Goal: Task Accomplishment & Management: Use online tool/utility

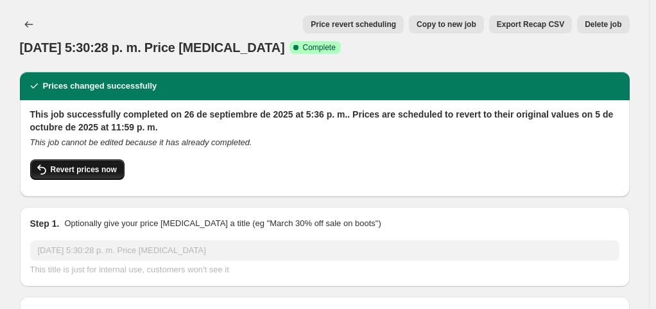
click at [89, 166] on span "Revert prices now" at bounding box center [84, 169] width 66 height 10
checkbox input "false"
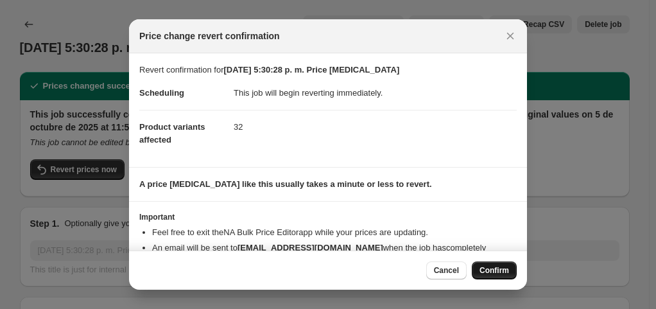
click at [505, 278] on button "Confirm" at bounding box center [494, 270] width 45 height 18
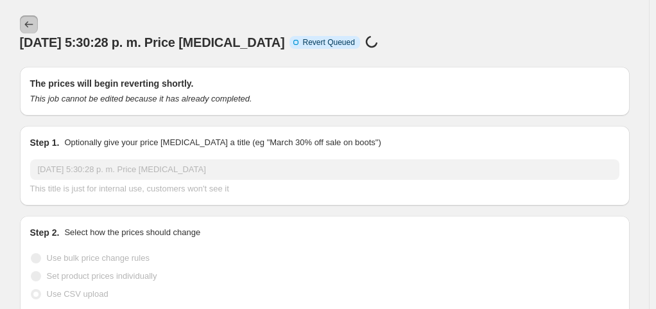
click at [30, 24] on icon "Price change jobs" at bounding box center [28, 24] width 13 height 13
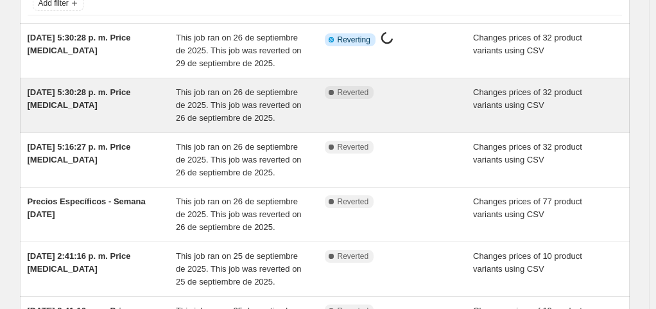
scroll to position [128, 0]
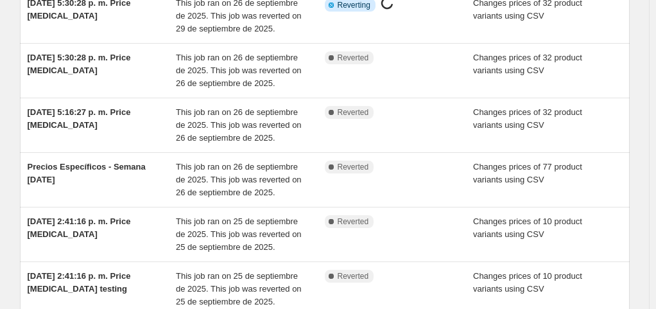
drag, startPoint x: 55, startPoint y: 177, endPoint x: 22, endPoint y: 167, distance: 34.9
click at [22, 167] on div "Add filter 26 sept 2025, 5:30:28 p. m. Price change job This job ran on 26 de s…" at bounding box center [320, 192] width 620 height 564
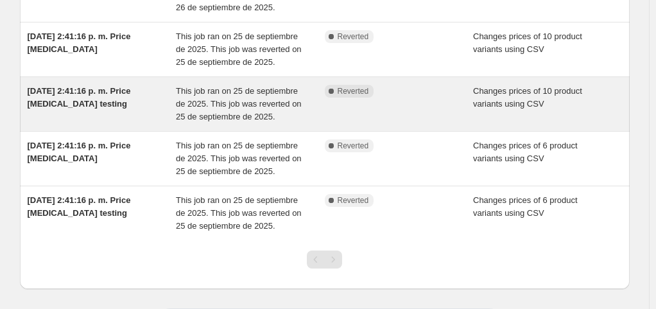
scroll to position [369, 0]
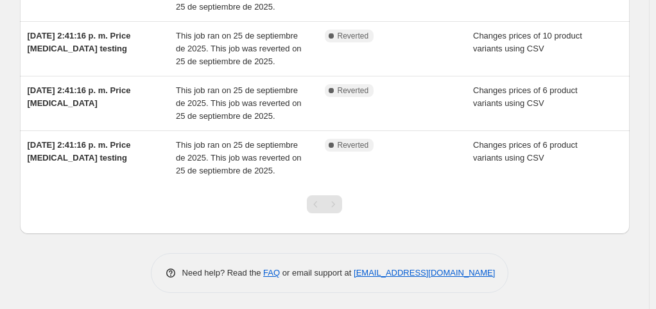
click at [338, 204] on div "Pagination" at bounding box center [333, 204] width 18 height 18
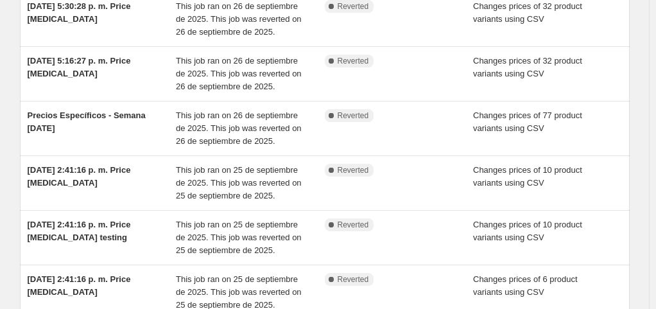
scroll to position [112, 0]
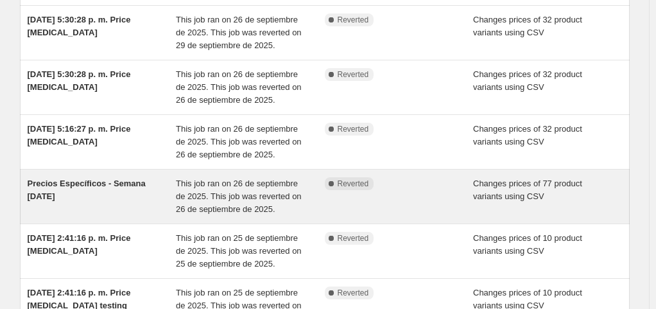
drag, startPoint x: 83, startPoint y: 198, endPoint x: 26, endPoint y: 178, distance: 59.9
click at [26, 178] on div "Precios Específicos - Semana 29/09/2025 This job ran on 26 de septiembre de 202…" at bounding box center [325, 197] width 610 height 54
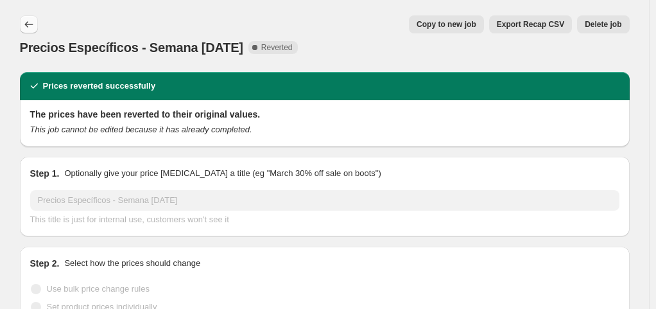
click at [35, 19] on icon "Price change jobs" at bounding box center [28, 24] width 13 height 13
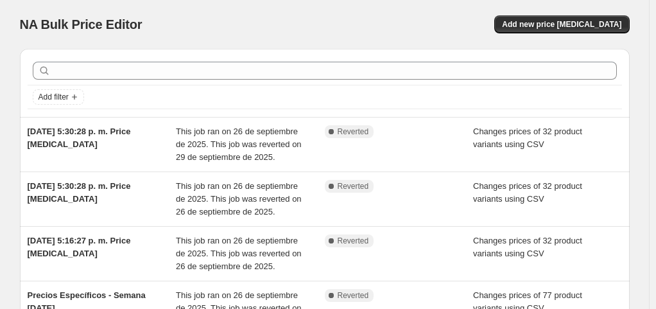
click at [336, 37] on div "NA Bulk Price Editor. This page is ready NA Bulk Price Editor Add new price cha…" at bounding box center [325, 24] width 610 height 49
click at [384, 37] on div "NA Bulk Price Editor. This page is ready NA Bulk Price Editor Add new price cha…" at bounding box center [325, 24] width 610 height 49
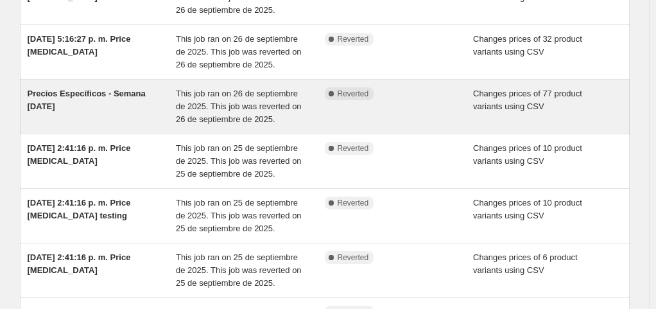
scroll to position [128, 0]
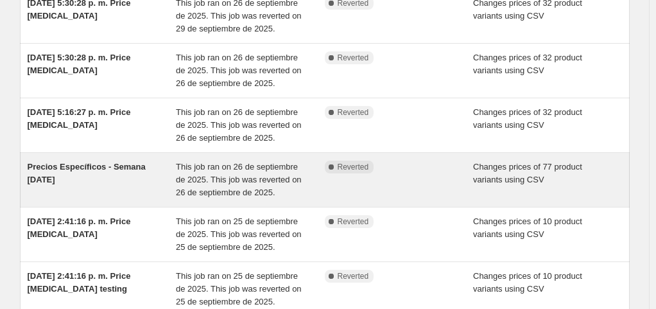
drag, startPoint x: 90, startPoint y: 188, endPoint x: 26, endPoint y: 161, distance: 69.6
click at [26, 161] on div "Precios Específicos - Semana 29/09/2025 This job ran on 26 de septiembre de 202…" at bounding box center [325, 180] width 610 height 54
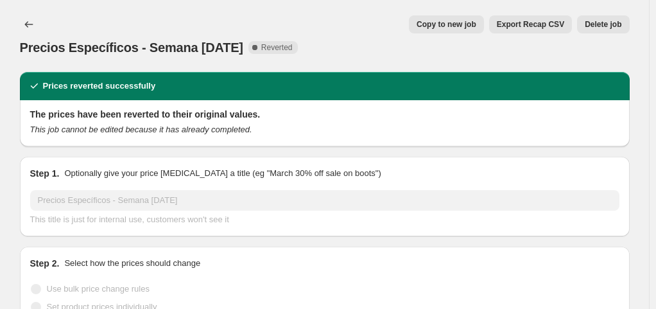
click at [127, 48] on span "Precios Específicos - Semana [DATE]" at bounding box center [131, 47] width 223 height 14
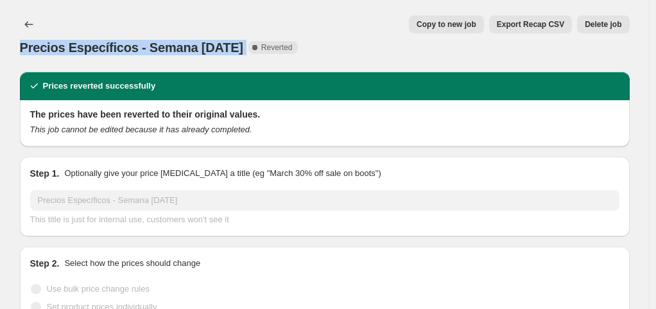
click at [127, 48] on span "Precios Específicos - Semana [DATE]" at bounding box center [131, 47] width 223 height 14
copy span "Precios Específicos - Semana [DATE]"
click at [622, 26] on span "Delete job" at bounding box center [603, 24] width 37 height 10
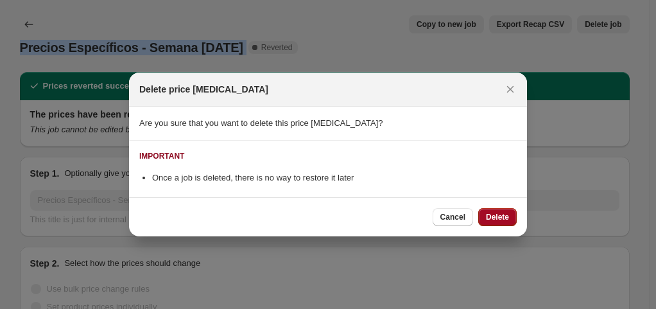
click at [509, 209] on button "Delete" at bounding box center [497, 217] width 39 height 18
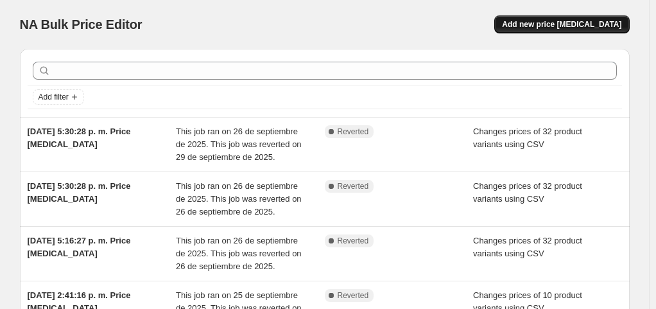
click at [555, 16] on button "Add new price [MEDICAL_DATA]" at bounding box center [561, 24] width 135 height 18
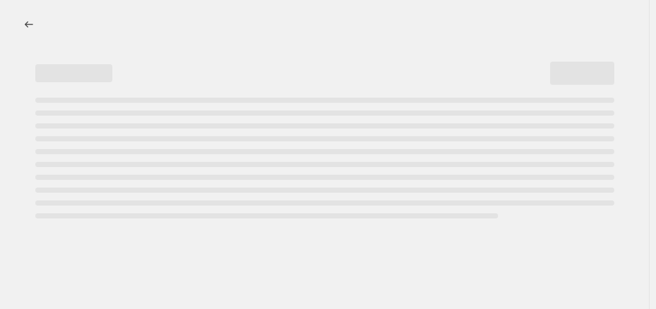
select select "percentage"
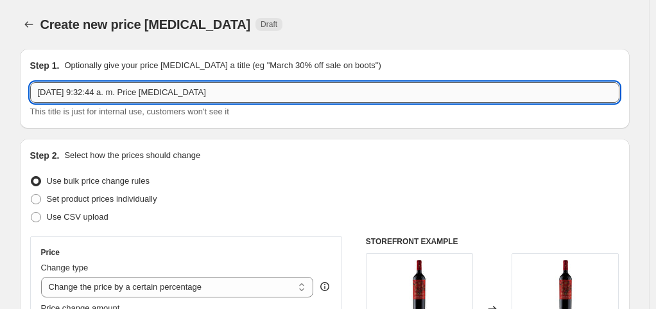
click at [168, 92] on input "29 sept 2025, 9:32:44 a. m. Price change job" at bounding box center [324, 92] width 589 height 21
paste input "Precios Específicos - Semana [DATE]"
type input "Precios Específicos - Semana [DATE]"
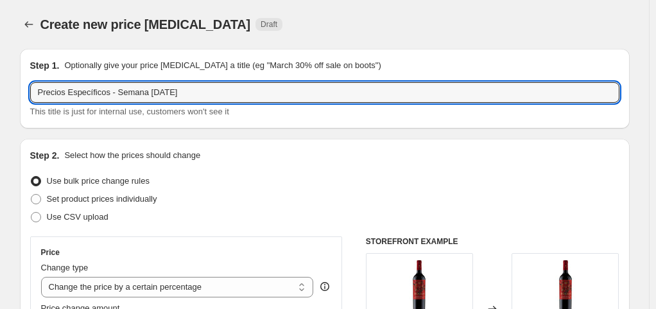
click at [333, 40] on div "Create new price change job. This page is ready Create new price change job Dra…" at bounding box center [325, 24] width 610 height 49
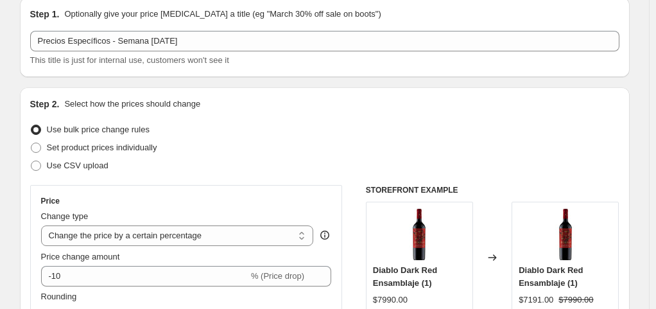
scroll to position [128, 0]
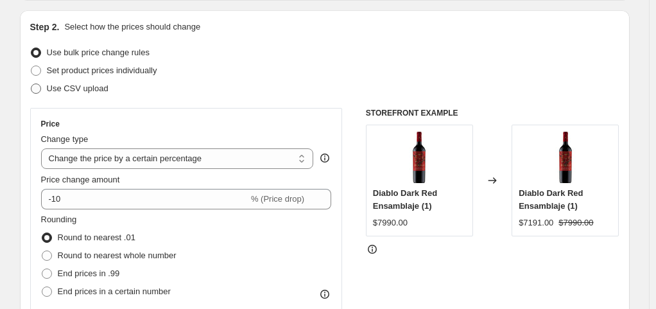
click at [89, 91] on span "Use CSV upload" at bounding box center [78, 88] width 62 height 10
click at [31, 84] on input "Use CSV upload" at bounding box center [31, 83] width 1 height 1
radio input "true"
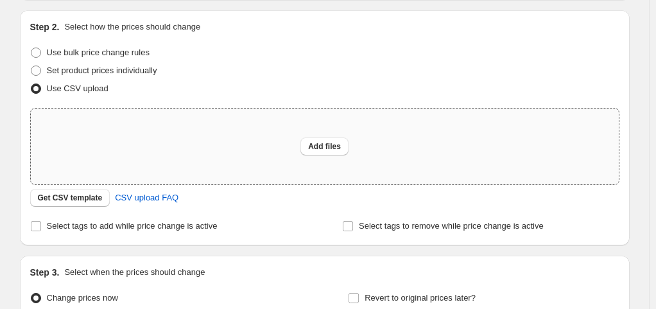
click at [195, 157] on div "Add files" at bounding box center [325, 147] width 588 height 76
type input "C:\fakepath\Hoja de cálculo sin título - Hoja 1 (6).csv"
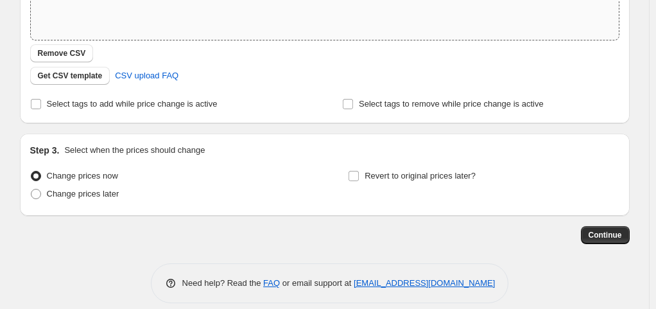
scroll to position [285, 0]
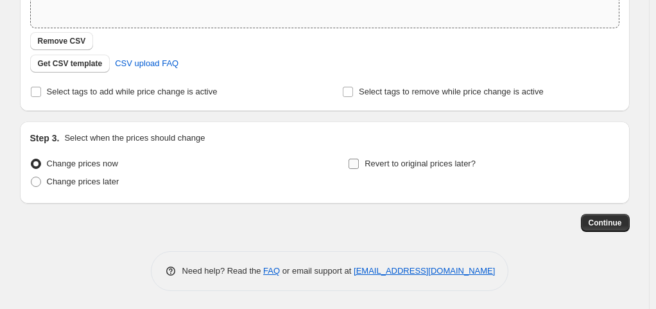
click at [385, 157] on span "Revert to original prices later?" at bounding box center [420, 163] width 111 height 13
click at [359, 159] on input "Revert to original prices later?" at bounding box center [354, 164] width 10 height 10
checkbox input "true"
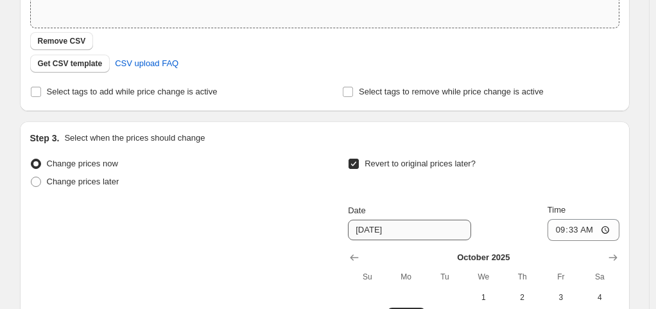
scroll to position [414, 0]
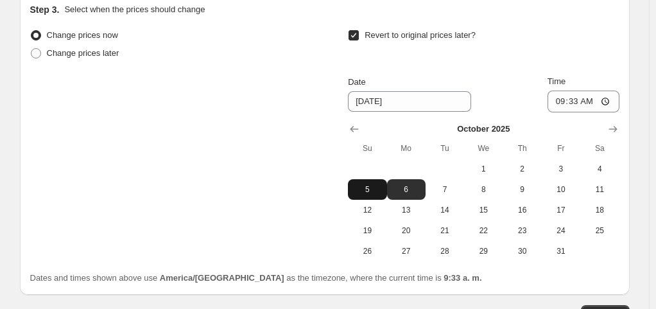
click at [369, 185] on span "5" at bounding box center [367, 189] width 28 height 10
type input "[DATE]"
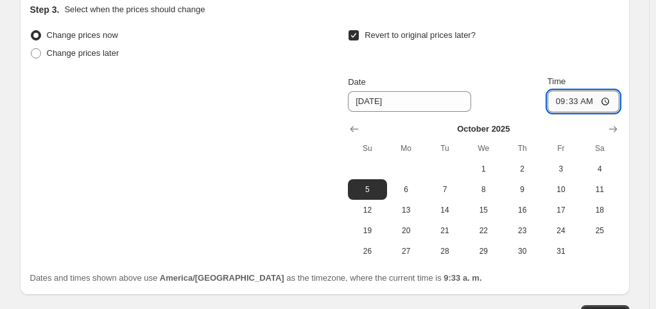
click at [620, 101] on input "09:33" at bounding box center [584, 102] width 72 height 22
click at [611, 101] on input "09:33" at bounding box center [584, 102] width 72 height 22
type input "23:59"
click at [624, 64] on div "Step 3. Select when the prices should change Change prices now Change prices la…" at bounding box center [325, 144] width 610 height 302
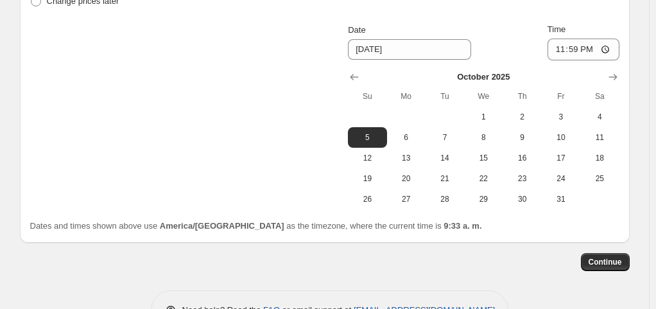
scroll to position [505, 0]
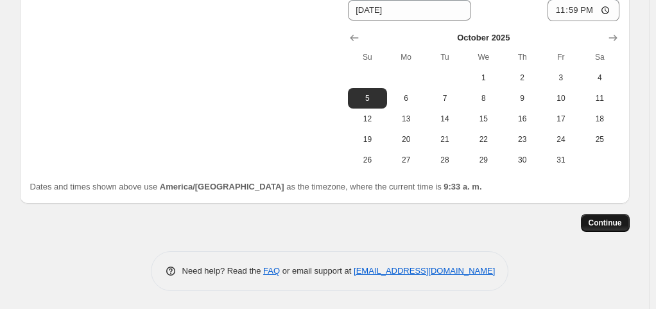
click at [616, 225] on span "Continue" at bounding box center [605, 223] width 33 height 10
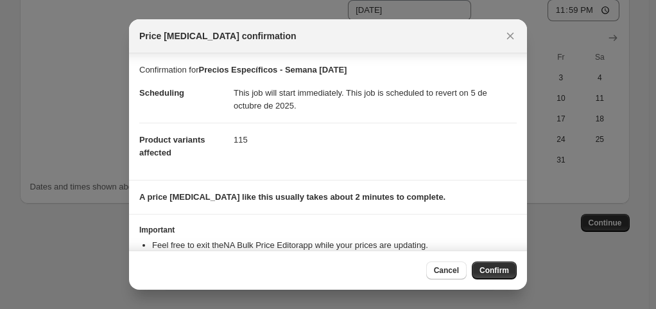
scroll to position [44, 0]
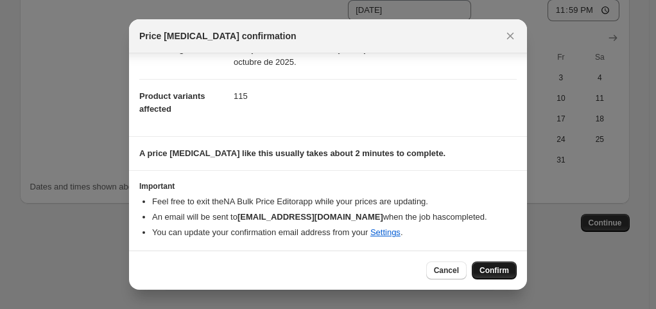
click at [495, 270] on span "Confirm" at bounding box center [495, 270] width 30 height 10
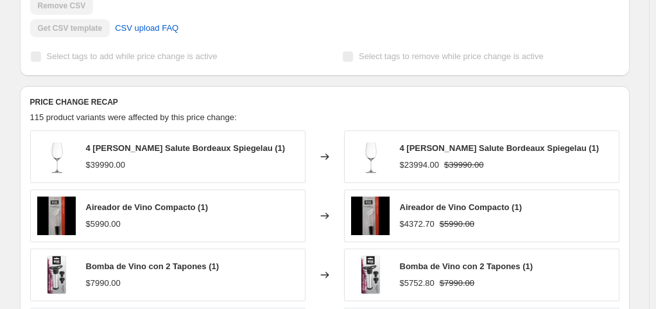
scroll to position [450, 0]
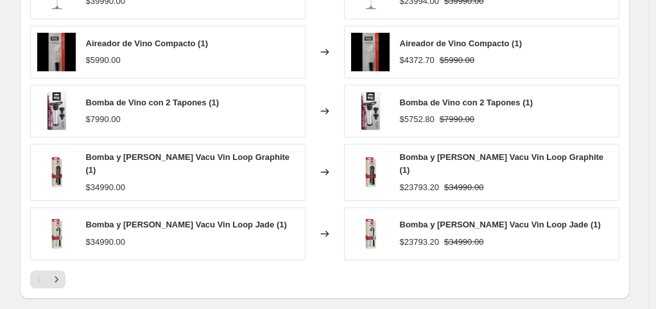
scroll to position [706, 0]
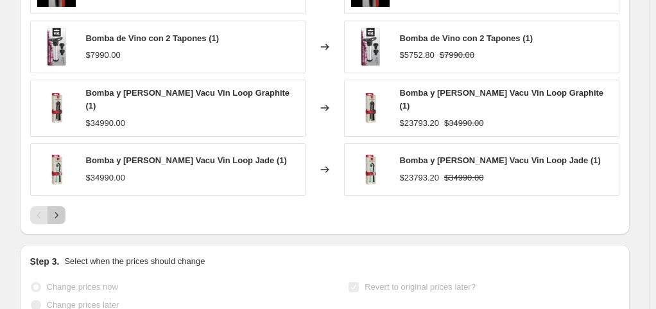
click at [65, 213] on button "Next" at bounding box center [57, 215] width 18 height 18
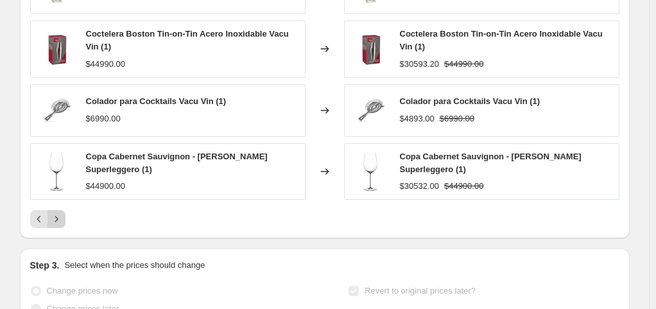
click at [65, 213] on button "Next" at bounding box center [57, 219] width 18 height 18
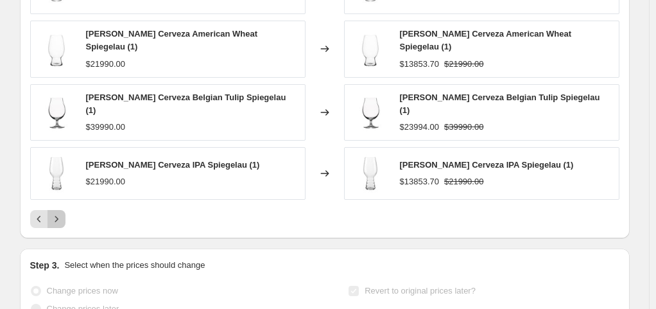
click at [65, 213] on button "Next" at bounding box center [57, 219] width 18 height 18
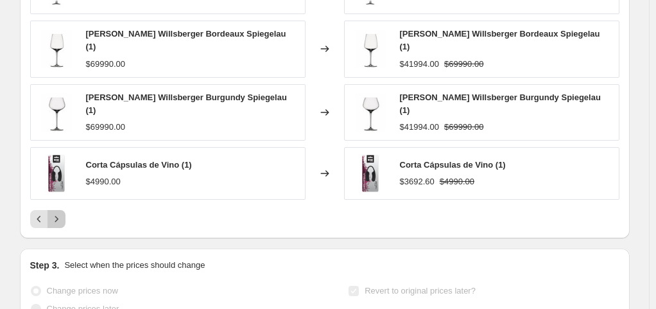
click at [65, 213] on button "Next" at bounding box center [57, 219] width 18 height 18
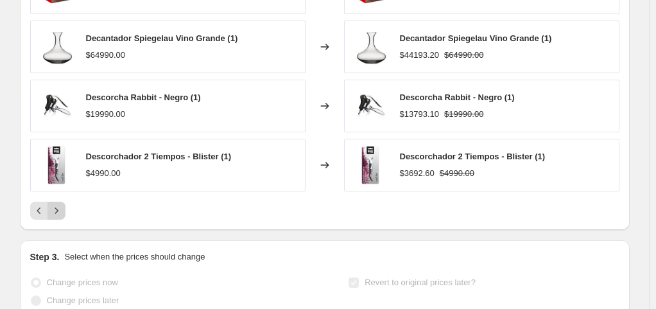
click at [65, 213] on button "Next" at bounding box center [57, 211] width 18 height 18
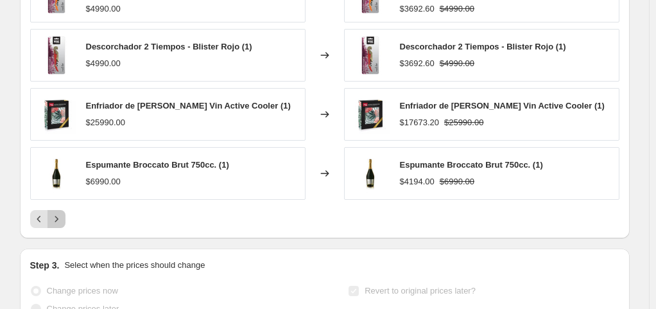
click at [65, 213] on button "Next" at bounding box center [57, 219] width 18 height 18
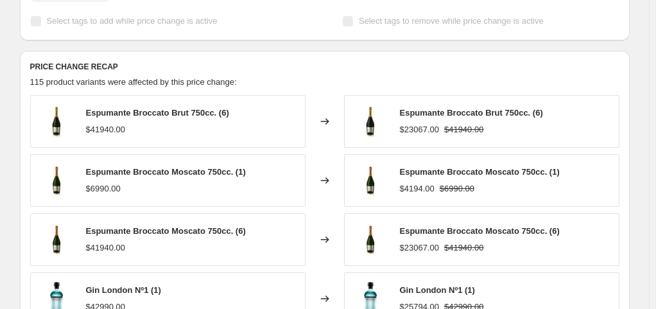
scroll to position [642, 0]
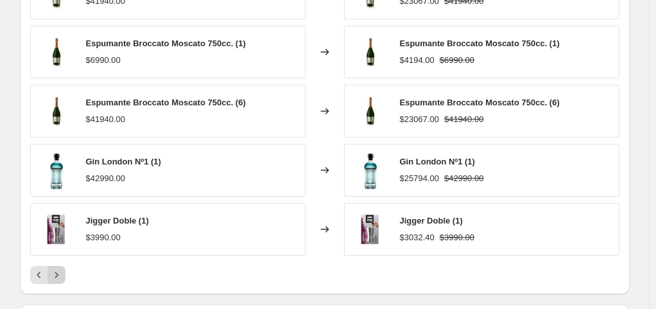
click at [63, 272] on icon "Next" at bounding box center [56, 274] width 13 height 13
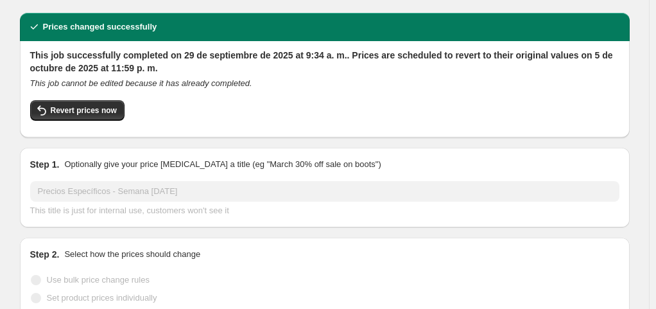
scroll to position [0, 0]
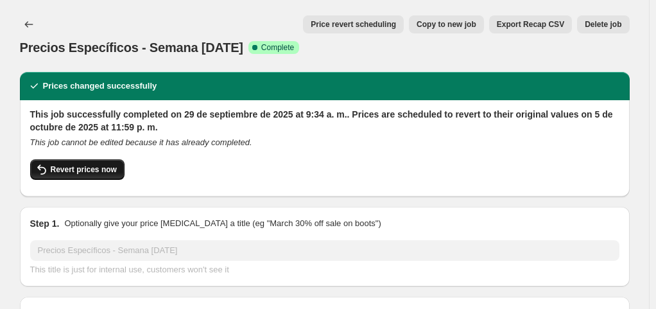
click at [108, 161] on button "Revert prices now" at bounding box center [77, 169] width 94 height 21
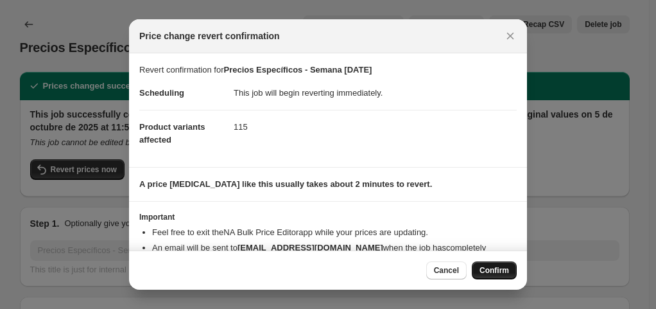
click at [503, 270] on span "Confirm" at bounding box center [495, 270] width 30 height 10
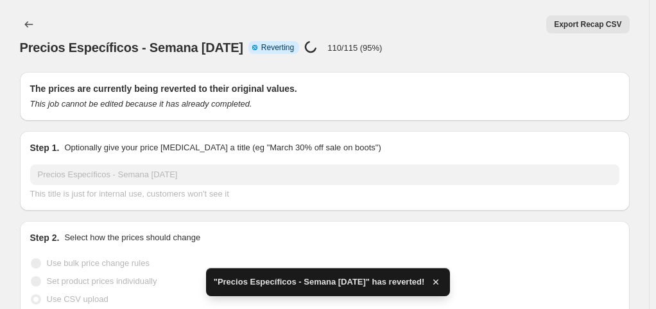
checkbox input "true"
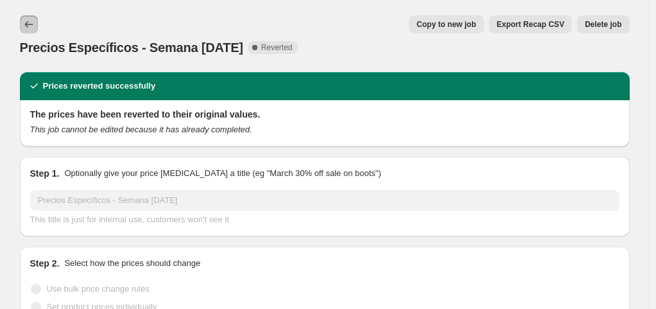
click at [35, 24] on icon "Price change jobs" at bounding box center [28, 24] width 13 height 13
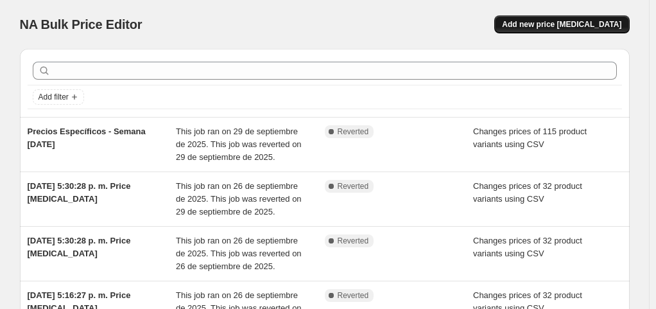
click at [578, 28] on span "Add new price [MEDICAL_DATA]" at bounding box center [561, 24] width 119 height 10
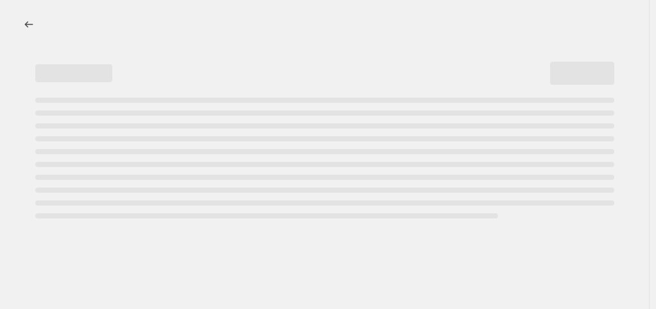
select select "percentage"
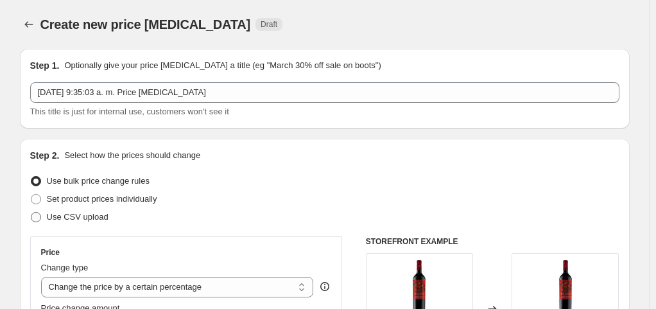
click at [89, 216] on span "Use CSV upload" at bounding box center [78, 217] width 62 height 10
click at [31, 213] on input "Use CSV upload" at bounding box center [31, 212] width 1 height 1
radio input "true"
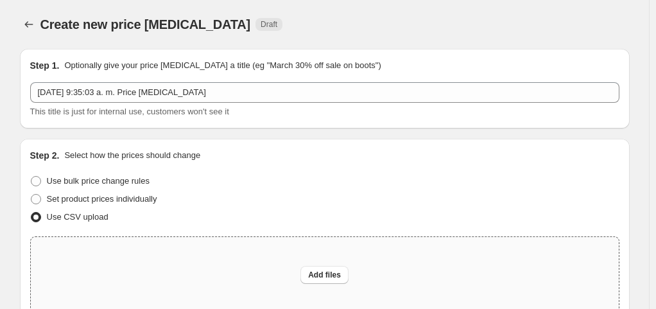
click at [341, 284] on div "Add files" at bounding box center [325, 275] width 588 height 76
type input "C:\fakepath\Hoja de cálculo sin título - Hoja 1 (7).csv"
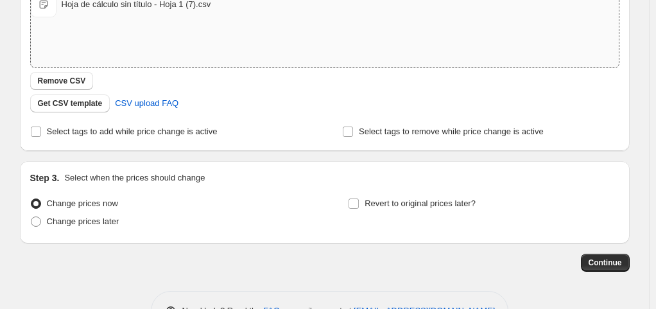
scroll to position [285, 0]
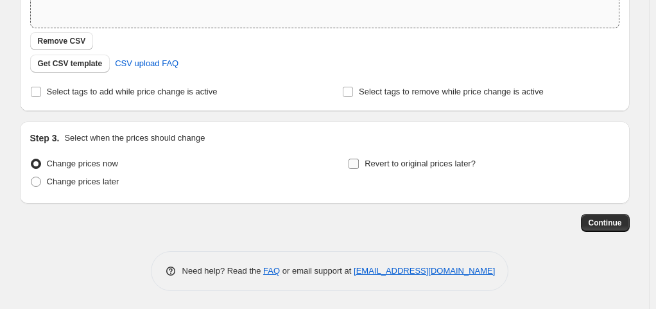
click at [423, 157] on span "Revert to original prices later?" at bounding box center [420, 163] width 111 height 13
click at [359, 159] on input "Revert to original prices later?" at bounding box center [354, 164] width 10 height 10
checkbox input "true"
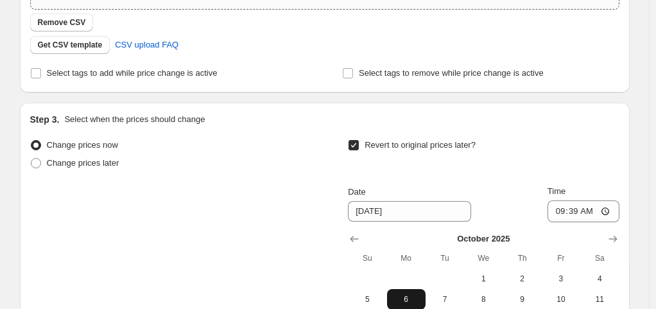
scroll to position [349, 0]
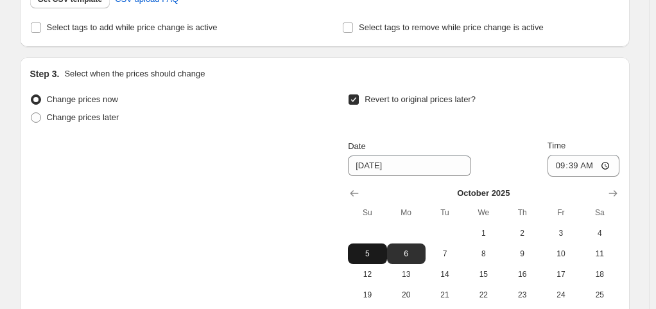
click at [380, 250] on span "5" at bounding box center [367, 254] width 28 height 10
type input "[DATE]"
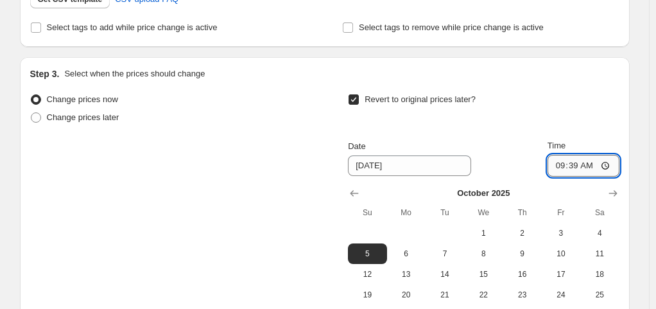
click at [590, 163] on input "09:39" at bounding box center [584, 166] width 72 height 22
click at [618, 167] on input "09:39" at bounding box center [584, 166] width 72 height 22
click at [614, 167] on input "09:39" at bounding box center [584, 166] width 72 height 22
type input "23:59"
click at [545, 97] on div "Revert to original prices later?" at bounding box center [483, 110] width 271 height 39
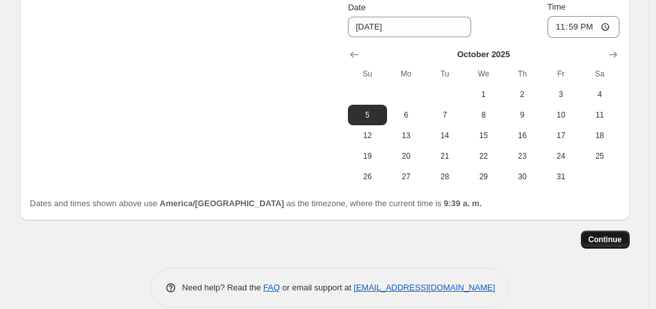
scroll to position [505, 0]
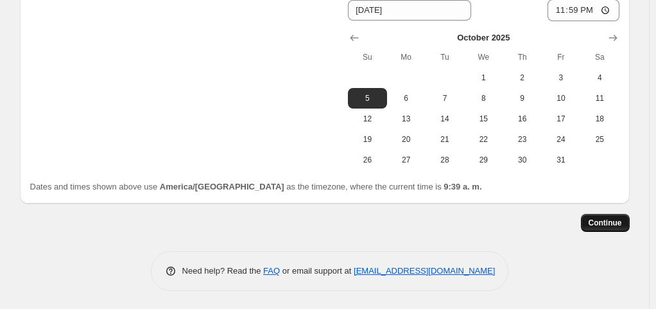
click at [616, 223] on span "Continue" at bounding box center [605, 223] width 33 height 10
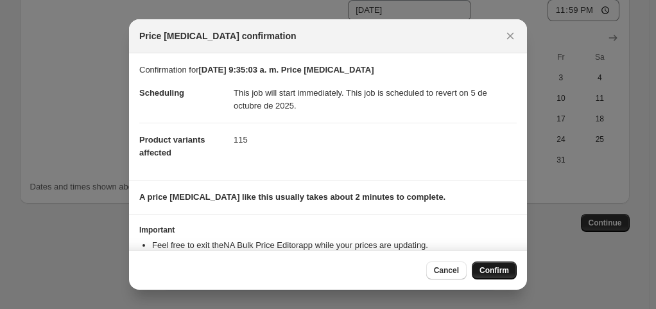
click at [498, 269] on span "Confirm" at bounding box center [495, 270] width 30 height 10
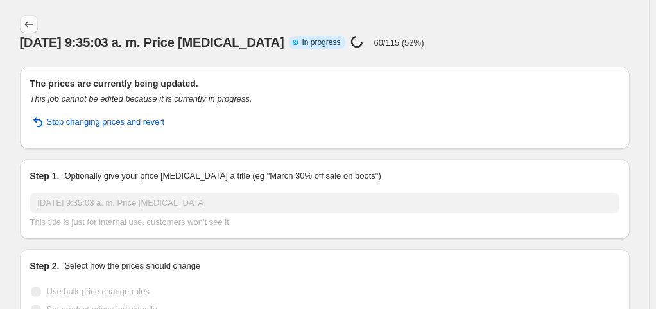
click at [33, 24] on icon "Price change jobs" at bounding box center [28, 24] width 13 height 13
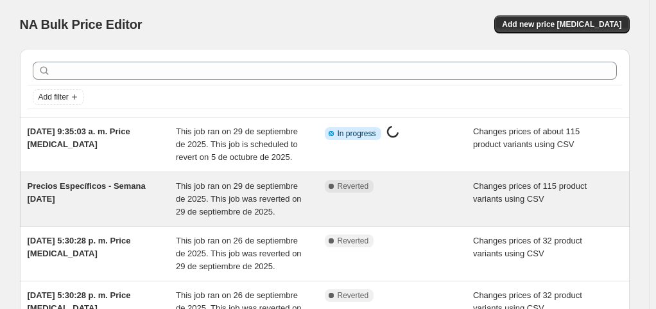
click at [114, 200] on div "Precios Específicos - Semana [DATE]" at bounding box center [102, 199] width 149 height 39
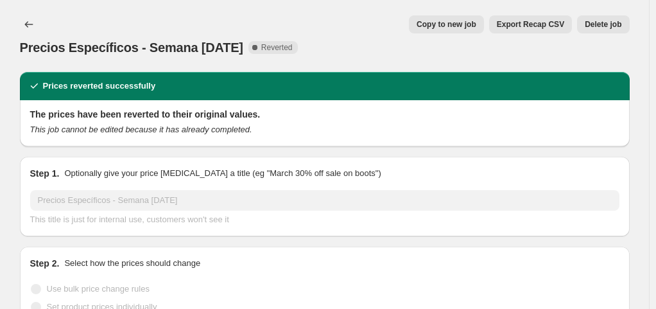
click at [615, 28] on span "Delete job" at bounding box center [603, 24] width 37 height 10
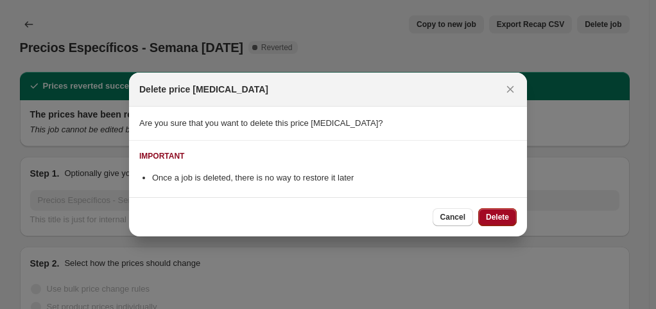
click at [496, 215] on span "Delete" at bounding box center [497, 217] width 23 height 10
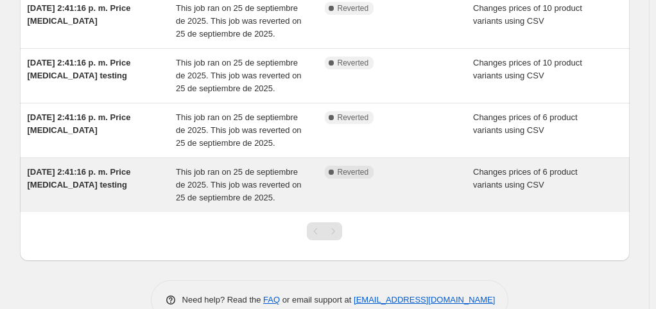
scroll to position [369, 0]
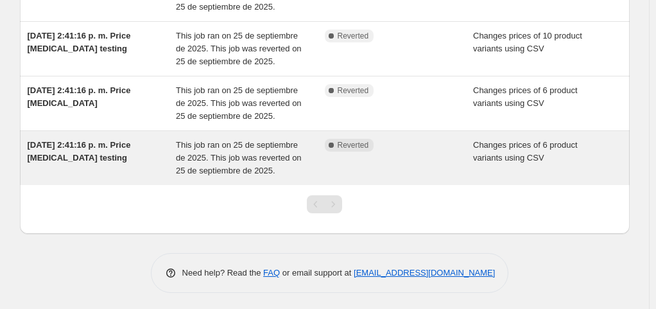
click at [109, 144] on span "[DATE] 2:41:16 p. m. Price [MEDICAL_DATA] testing" at bounding box center [79, 151] width 103 height 22
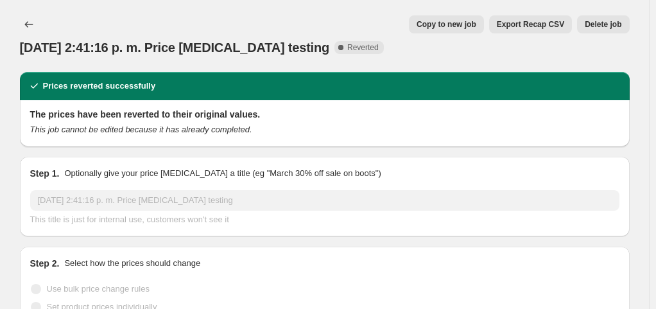
click at [607, 16] on button "Delete job" at bounding box center [603, 24] width 52 height 18
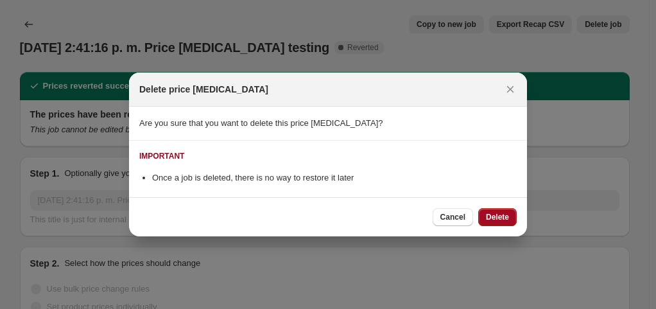
click at [510, 218] on button "Delete" at bounding box center [497, 217] width 39 height 18
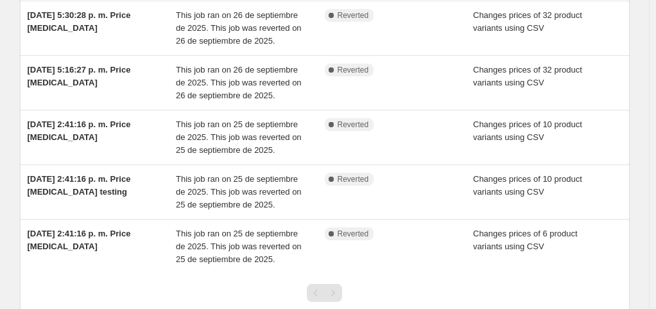
scroll to position [315, 0]
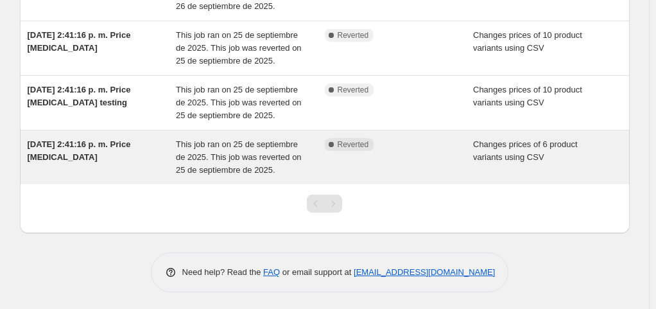
click at [98, 144] on span "[DATE] 2:41:16 p. m. Price [MEDICAL_DATA]" at bounding box center [79, 150] width 103 height 22
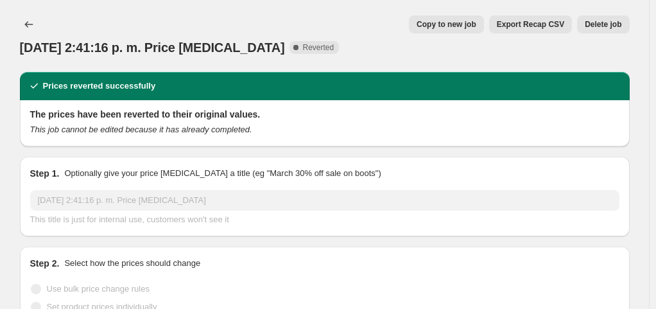
click at [619, 18] on button "Delete job" at bounding box center [603, 24] width 52 height 18
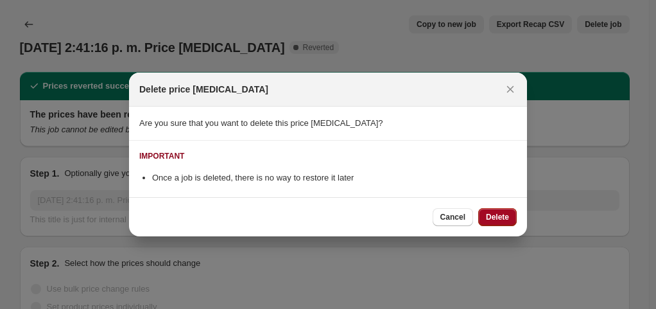
click at [514, 220] on button "Delete" at bounding box center [497, 217] width 39 height 18
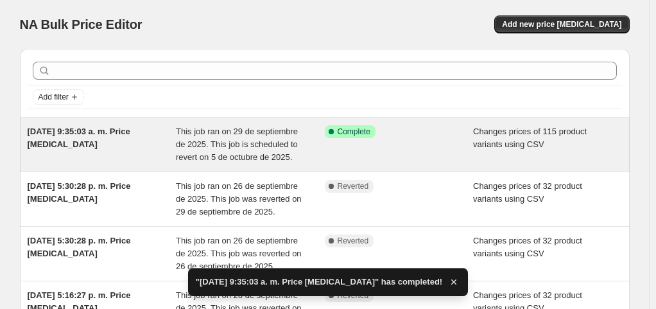
click at [124, 136] on span "[DATE] 9:35:03 a. m. Price [MEDICAL_DATA]" at bounding box center [79, 138] width 103 height 22
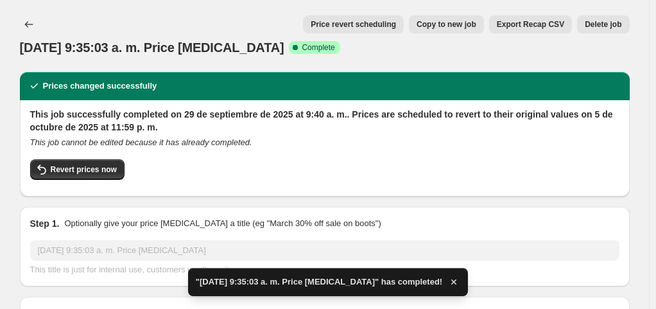
click at [283, 51] on div "29 sept 2025, 9:35:03 a. m. Price change job Success Complete Complete" at bounding box center [325, 48] width 610 height 18
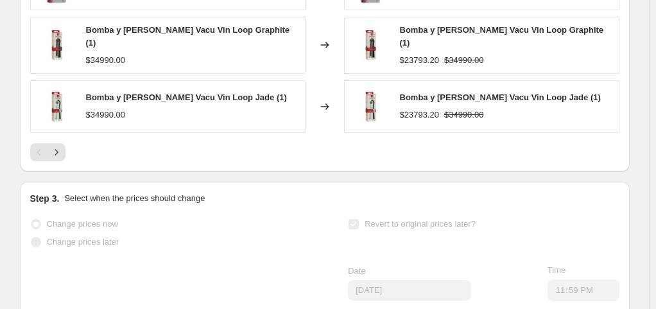
scroll to position [771, 0]
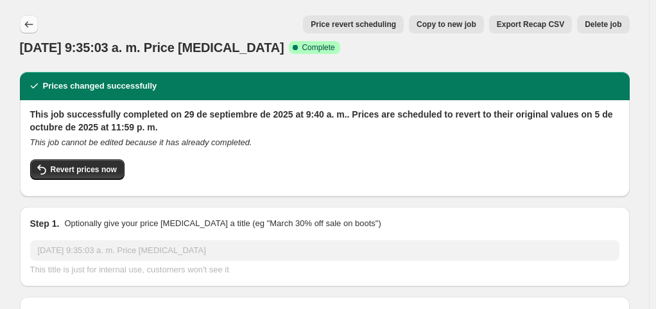
click at [32, 24] on icon "Price change jobs" at bounding box center [28, 24] width 13 height 13
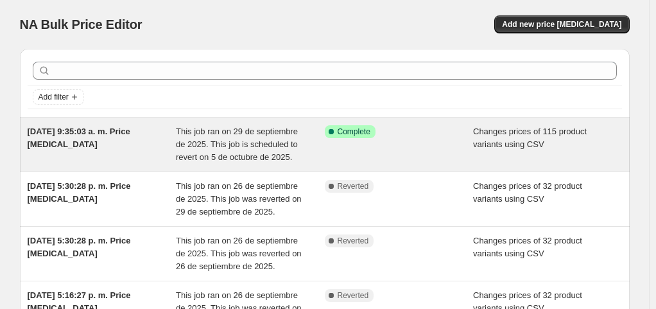
click at [128, 135] on span "[DATE] 9:35:03 a. m. Price [MEDICAL_DATA]" at bounding box center [79, 138] width 103 height 22
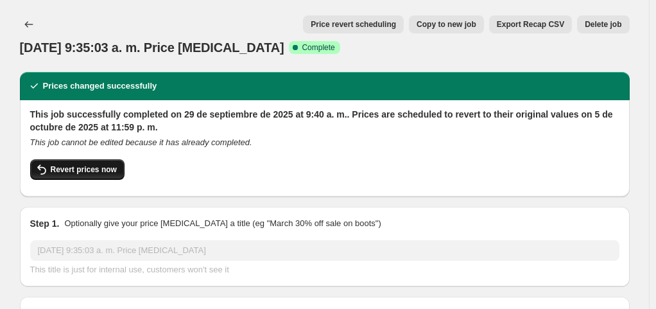
click at [92, 171] on span "Revert prices now" at bounding box center [84, 169] width 66 height 10
checkbox input "false"
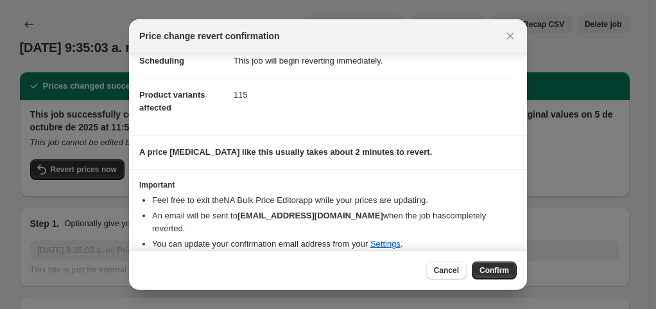
scroll to position [59, 0]
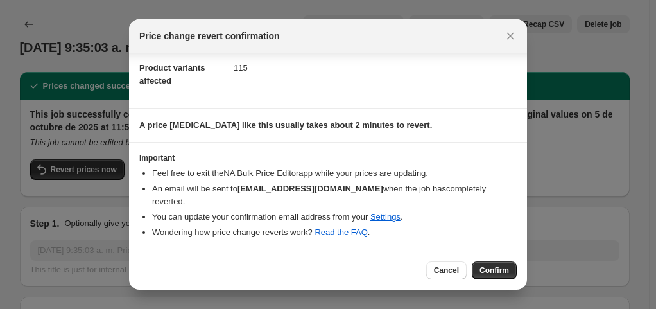
click at [505, 283] on div "Cancel Confirm" at bounding box center [328, 269] width 398 height 39
click at [505, 279] on div "Cancel Confirm" at bounding box center [328, 269] width 398 height 39
click at [505, 275] on span "Confirm" at bounding box center [495, 270] width 30 height 10
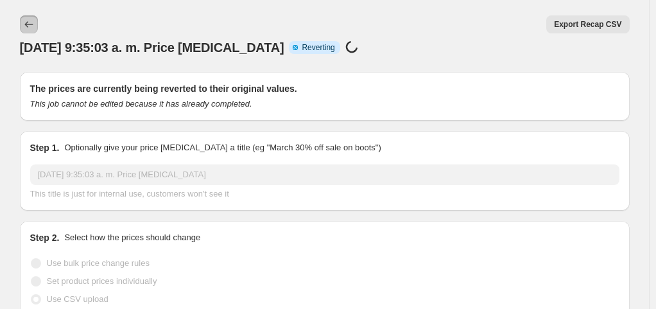
click at [31, 21] on icon "Price change jobs" at bounding box center [28, 24] width 13 height 13
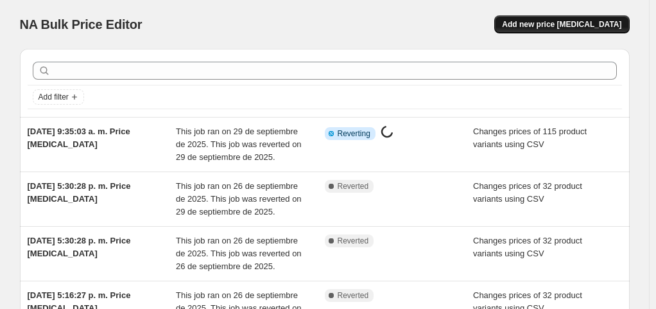
click at [565, 26] on span "Add new price [MEDICAL_DATA]" at bounding box center [561, 24] width 119 height 10
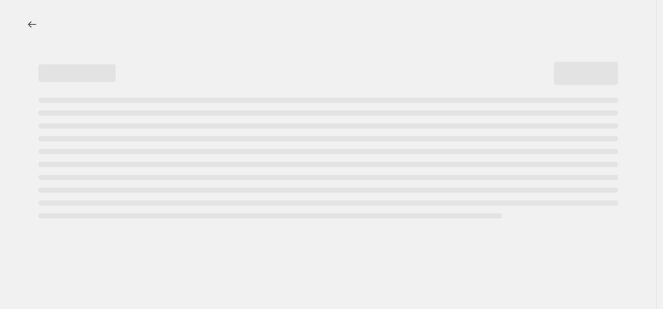
select select "percentage"
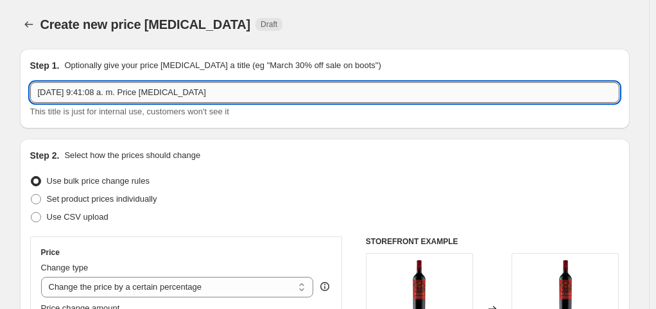
click at [151, 94] on input "[DATE] 9:41:08 a. m. Price [MEDICAL_DATA]" at bounding box center [324, 92] width 589 height 21
paste input "Precios Específicos - Semana [DATE]"
type input "Precios Específicos - Semana [DATE]"
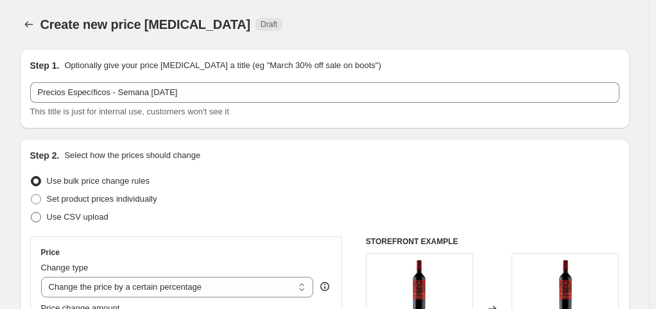
click at [70, 225] on label "Use CSV upload" at bounding box center [69, 217] width 78 height 18
click at [31, 213] on input "Use CSV upload" at bounding box center [31, 212] width 1 height 1
radio input "true"
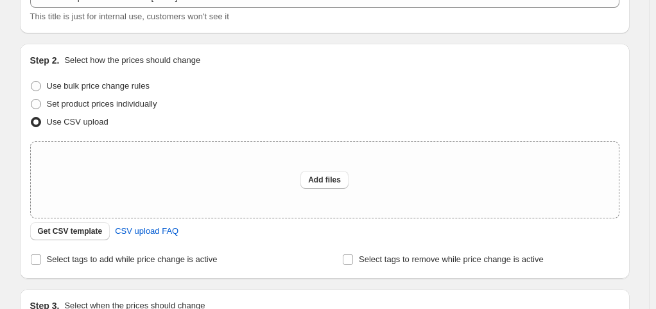
scroll to position [128, 0]
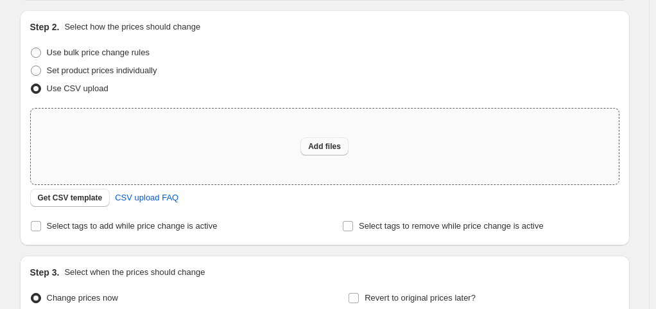
click at [320, 146] on span "Add files" at bounding box center [324, 146] width 33 height 10
type input "C:\fakepath\Hoja de cálculo sin título - Hoja 1 (7).csv"
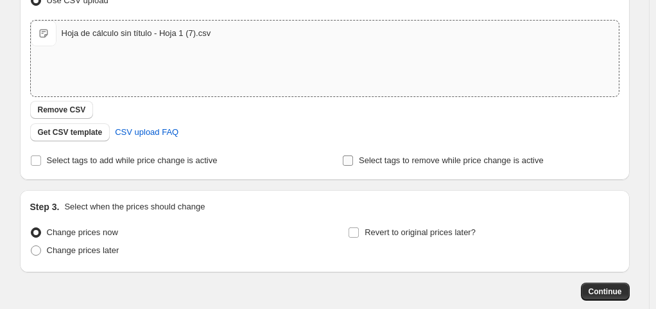
scroll to position [285, 0]
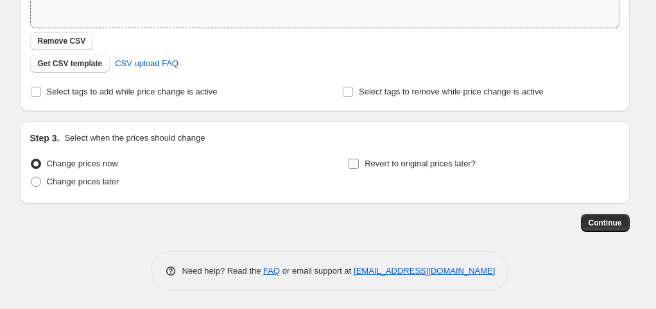
click at [469, 160] on span "Revert to original prices later?" at bounding box center [420, 164] width 111 height 10
click at [359, 160] on input "Revert to original prices later?" at bounding box center [354, 164] width 10 height 10
checkbox input "true"
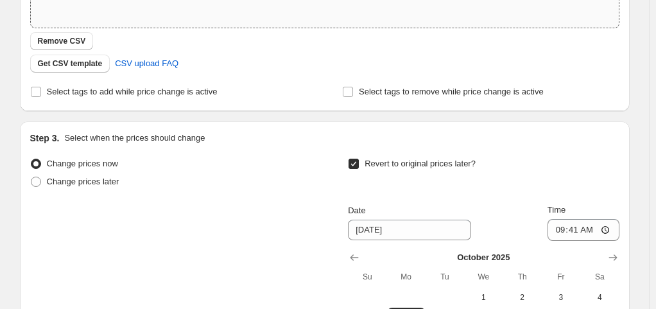
scroll to position [414, 0]
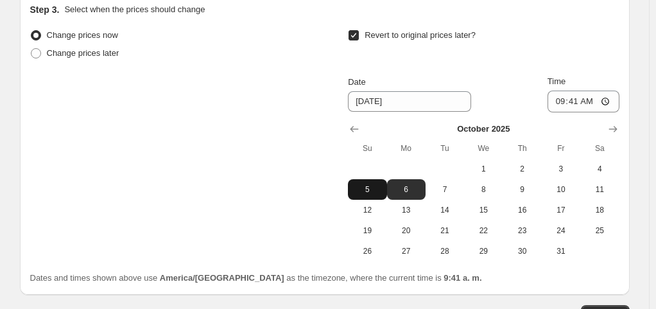
click at [380, 187] on span "5" at bounding box center [367, 189] width 28 height 10
type input "[DATE]"
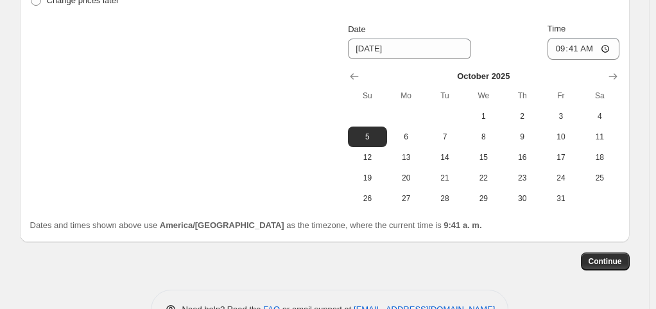
scroll to position [478, 0]
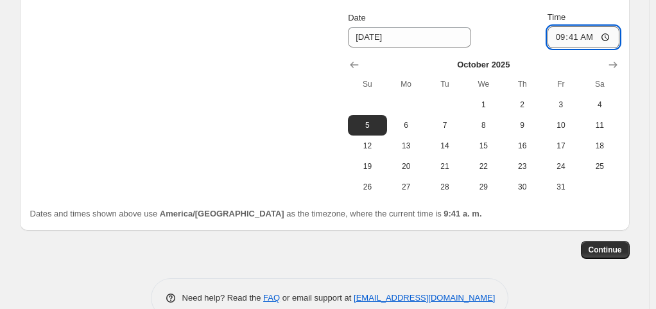
click at [608, 39] on input "09:41" at bounding box center [584, 37] width 72 height 22
type input "23:59"
click at [528, 4] on div "Revert to original prices later? Date [DATE] Time 23:59 [DATE] Su Mo Tu We Th F…" at bounding box center [483, 79] width 271 height 235
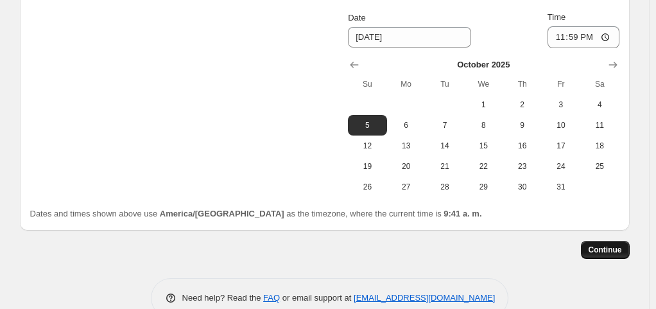
click at [622, 252] on span "Continue" at bounding box center [605, 250] width 33 height 10
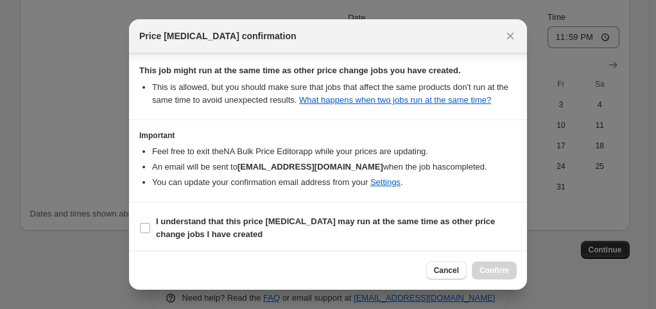
scroll to position [162, 0]
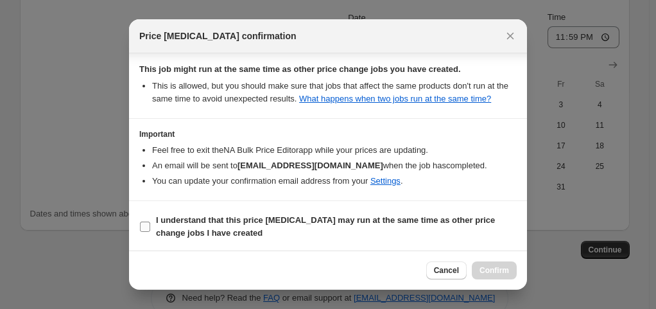
click at [247, 222] on b "I understand that this price [MEDICAL_DATA] may run at the same time as other p…" at bounding box center [325, 226] width 339 height 22
click at [150, 222] on input "I understand that this price [MEDICAL_DATA] may run at the same time as other p…" at bounding box center [145, 227] width 10 height 10
checkbox input "true"
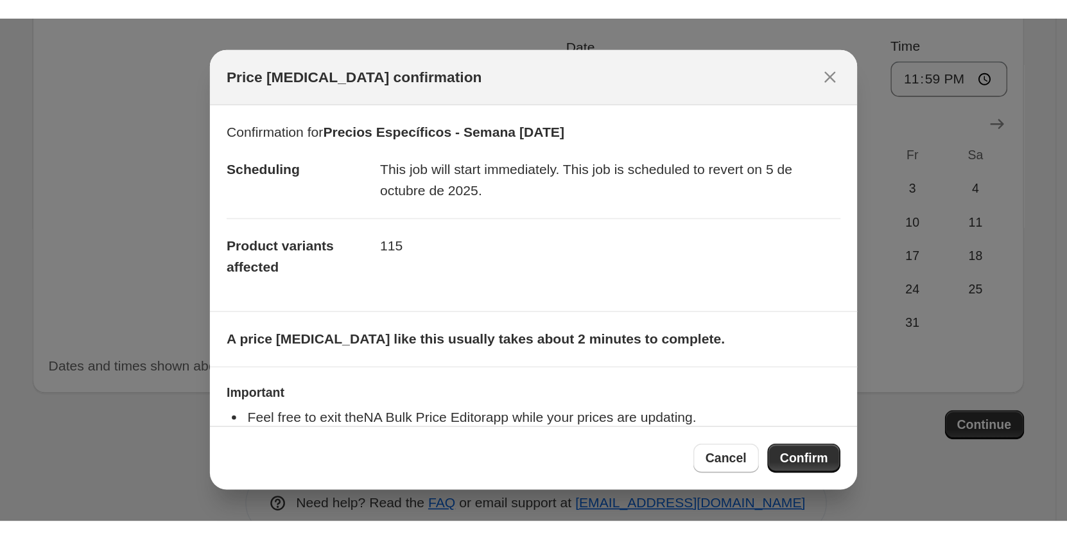
scroll to position [0, 0]
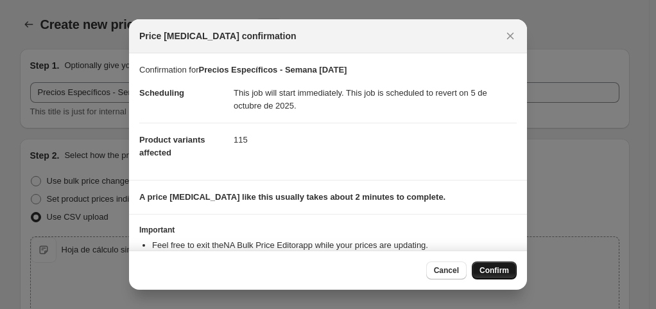
click at [511, 270] on button "Confirm" at bounding box center [494, 270] width 45 height 18
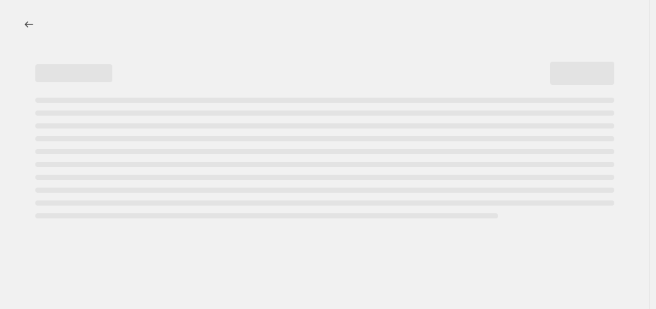
select select "percentage"
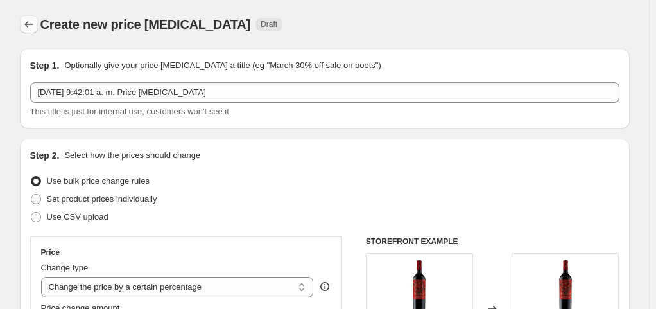
click at [26, 31] on button "Price change jobs" at bounding box center [29, 24] width 18 height 18
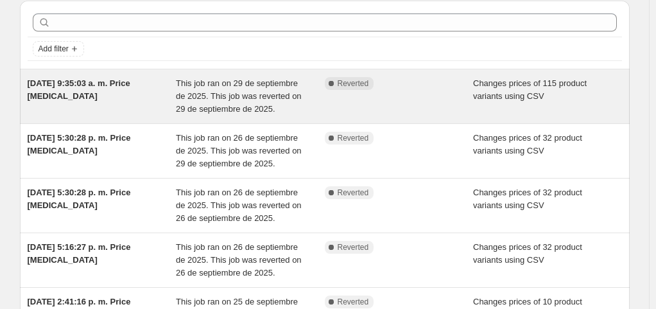
scroll to position [64, 0]
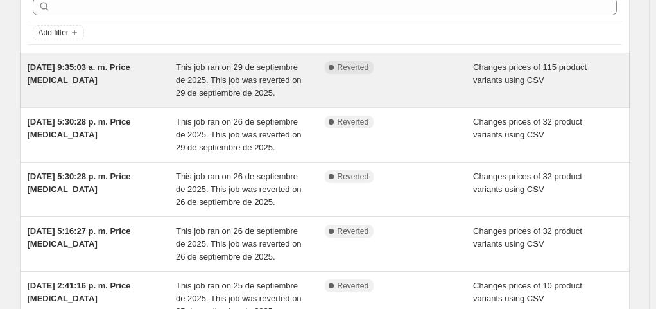
click at [118, 67] on span "[DATE] 9:35:03 a. m. Price [MEDICAL_DATA]" at bounding box center [79, 73] width 103 height 22
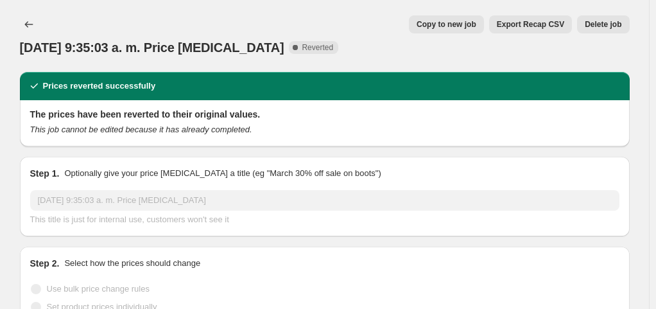
click at [627, 28] on button "Delete job" at bounding box center [603, 24] width 52 height 18
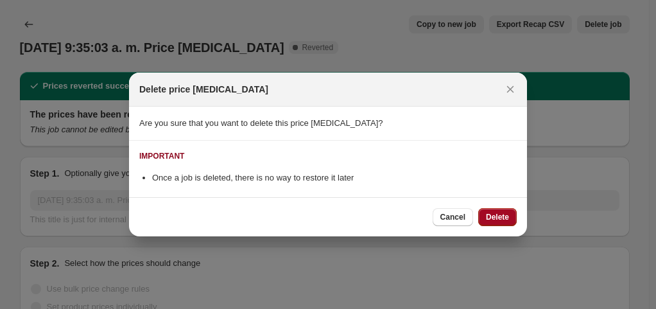
click at [497, 214] on span "Delete" at bounding box center [497, 217] width 23 height 10
